Goal: Browse casually

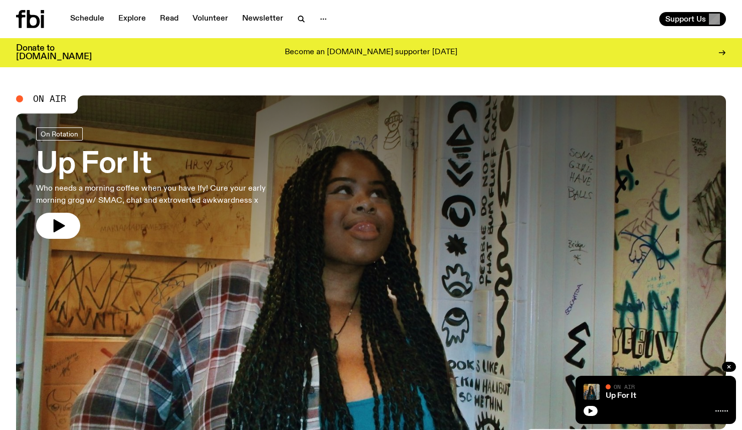
click at [57, 226] on icon "button" at bounding box center [60, 225] width 12 height 13
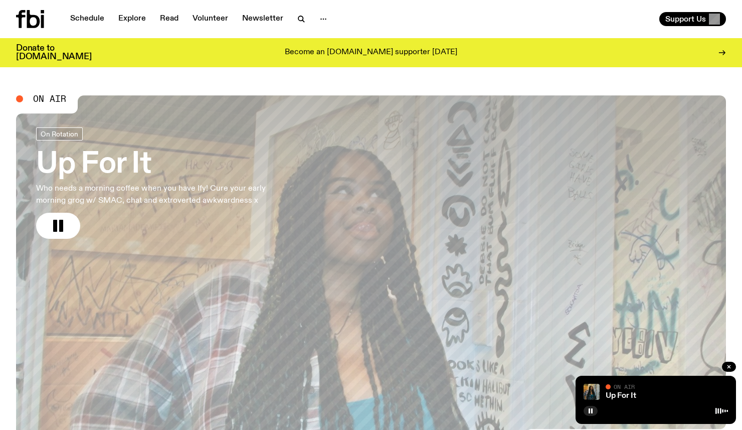
click at [50, 218] on icon "button" at bounding box center [58, 226] width 16 height 16
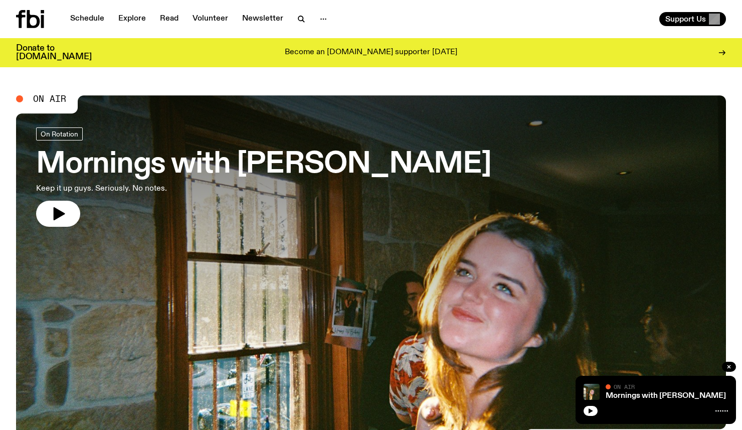
click at [63, 213] on icon "button" at bounding box center [60, 213] width 12 height 13
